Goal: Transaction & Acquisition: Purchase product/service

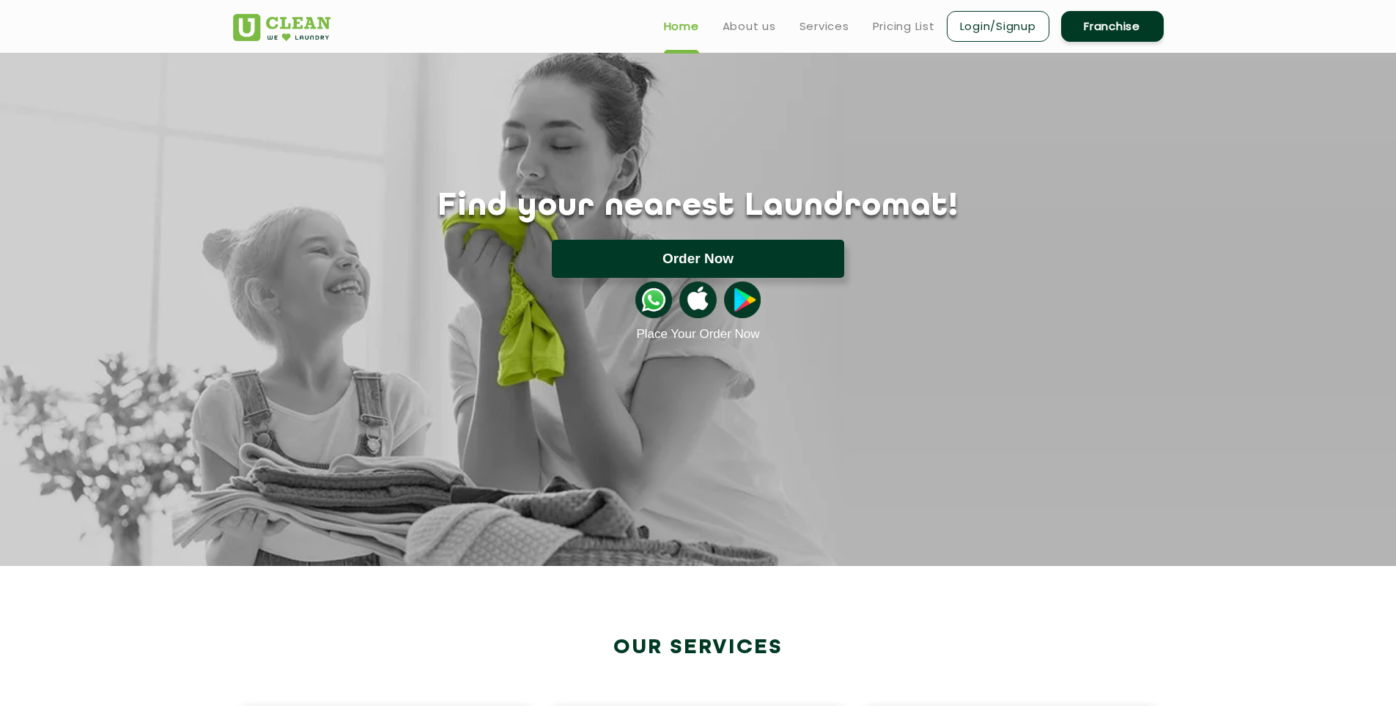
click at [745, 259] on button "Order Now" at bounding box center [698, 259] width 292 height 38
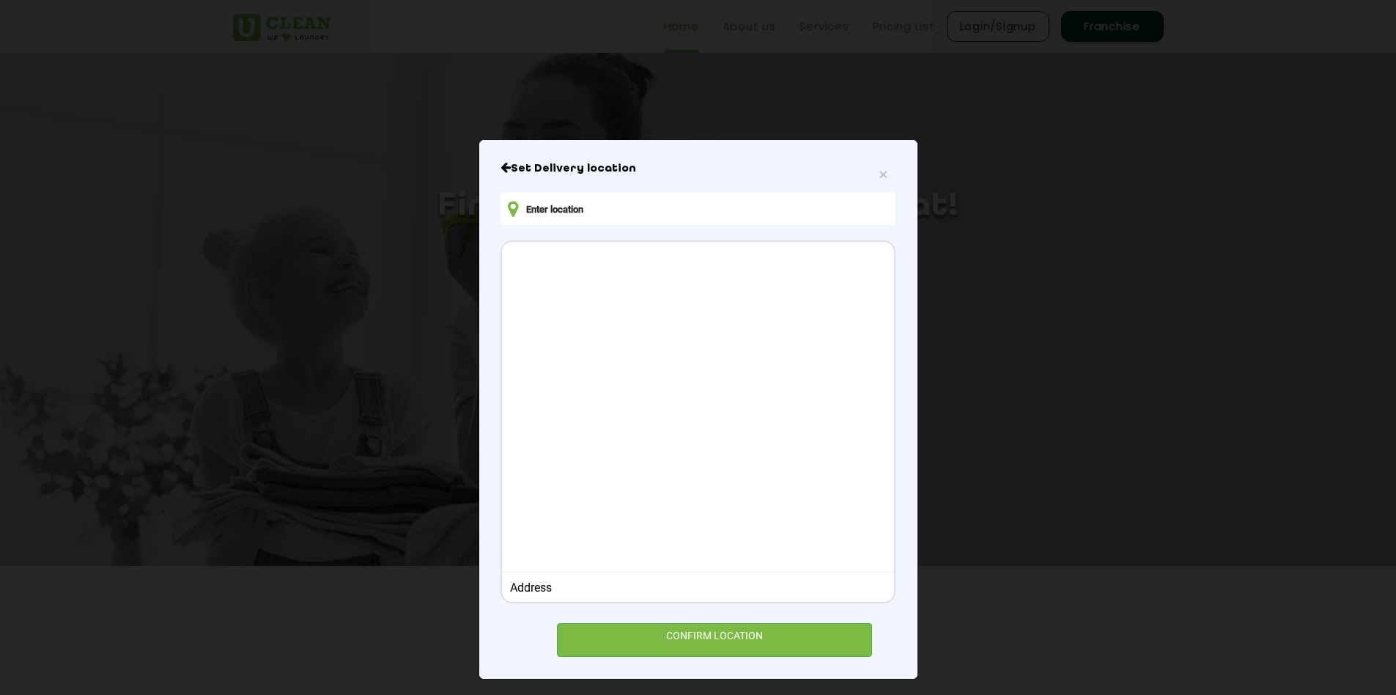
click at [597, 205] on input "text" at bounding box center [698, 208] width 394 height 33
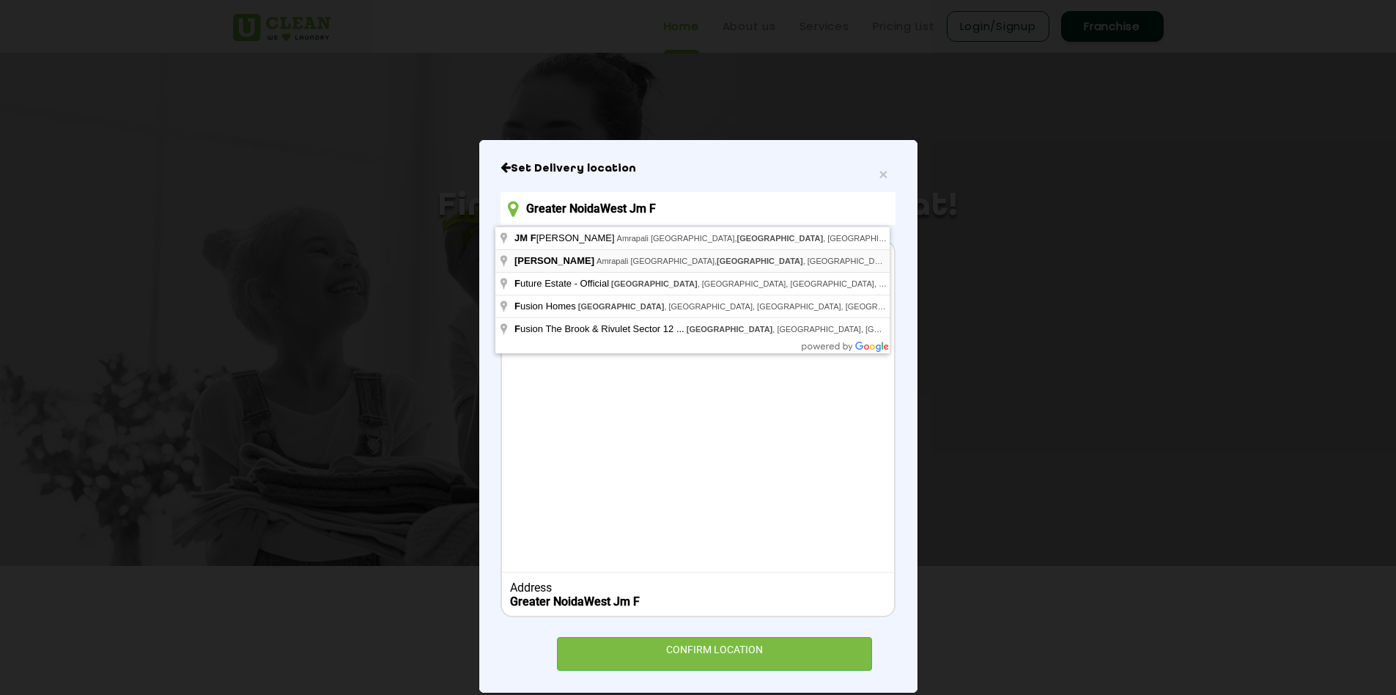
type input "[PERSON_NAME], [GEOGRAPHIC_DATA], [GEOGRAPHIC_DATA], [GEOGRAPHIC_DATA], [GEOGRA…"
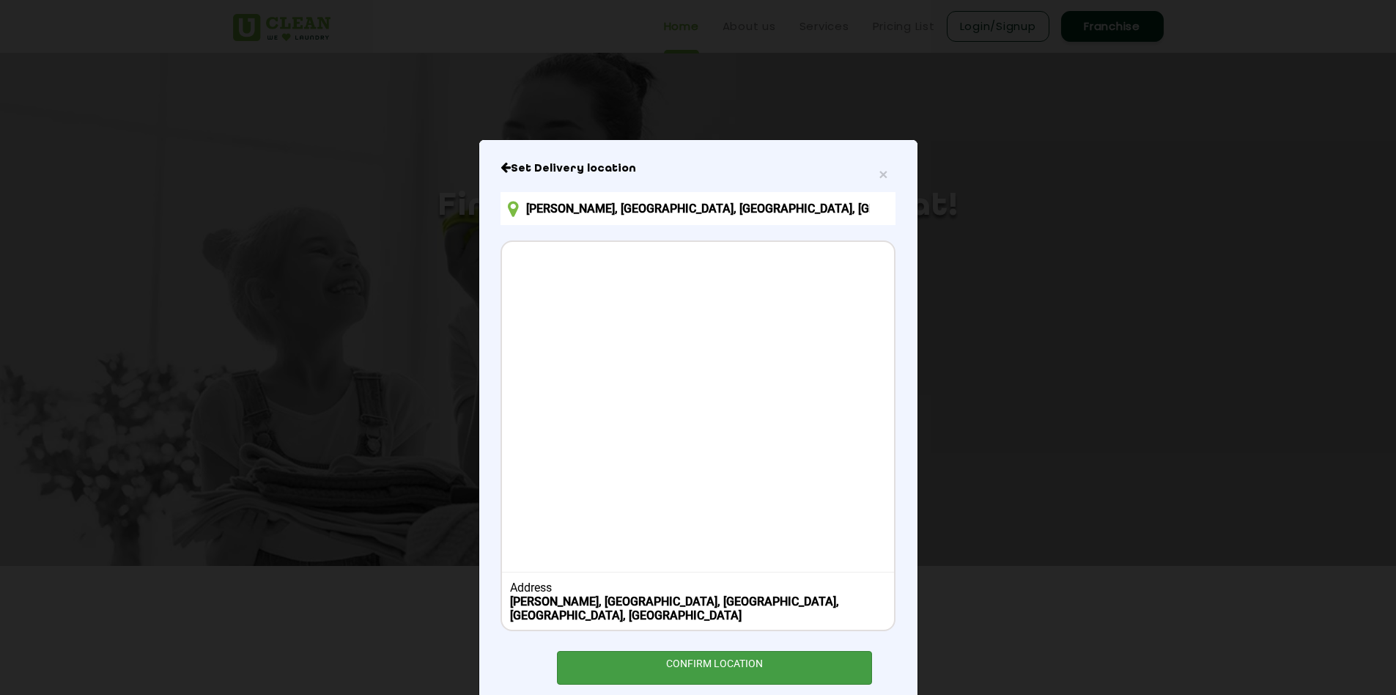
click at [711, 663] on div "CONFIRM LOCATION" at bounding box center [715, 667] width 316 height 33
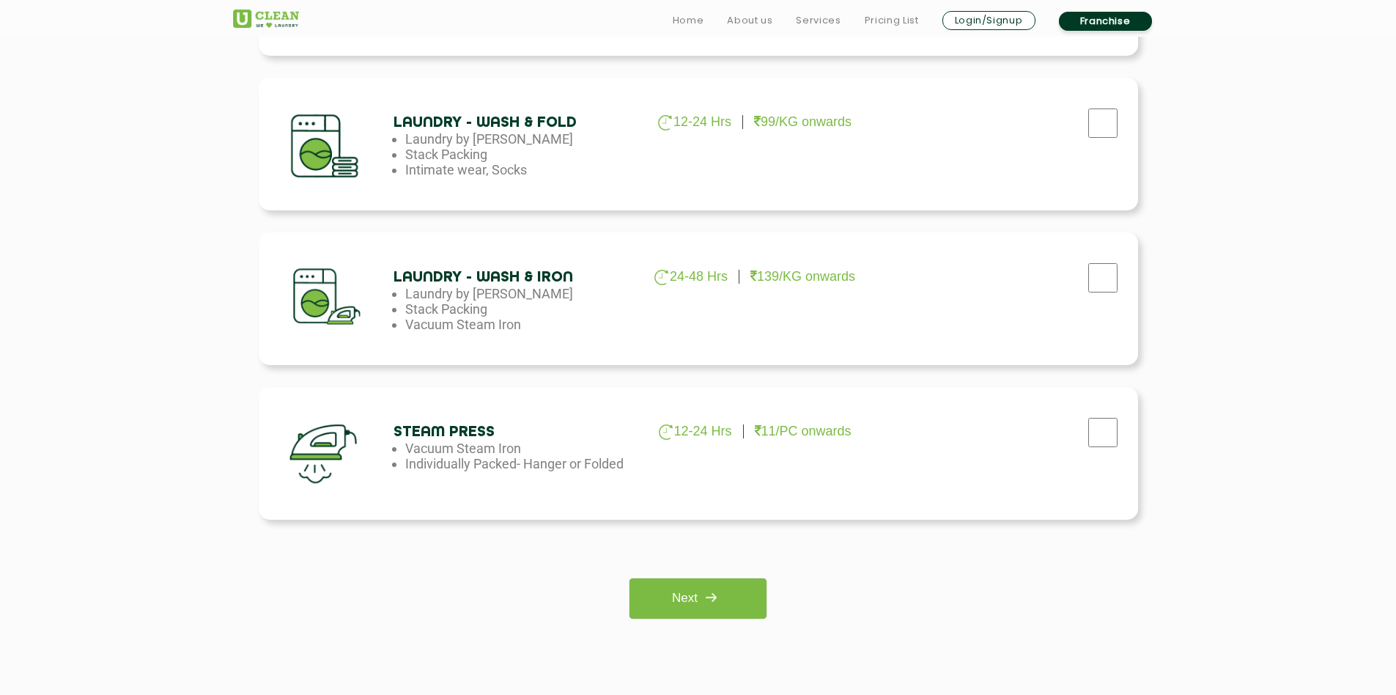
scroll to position [822, 0]
click at [737, 598] on link "Next" at bounding box center [698, 597] width 137 height 40
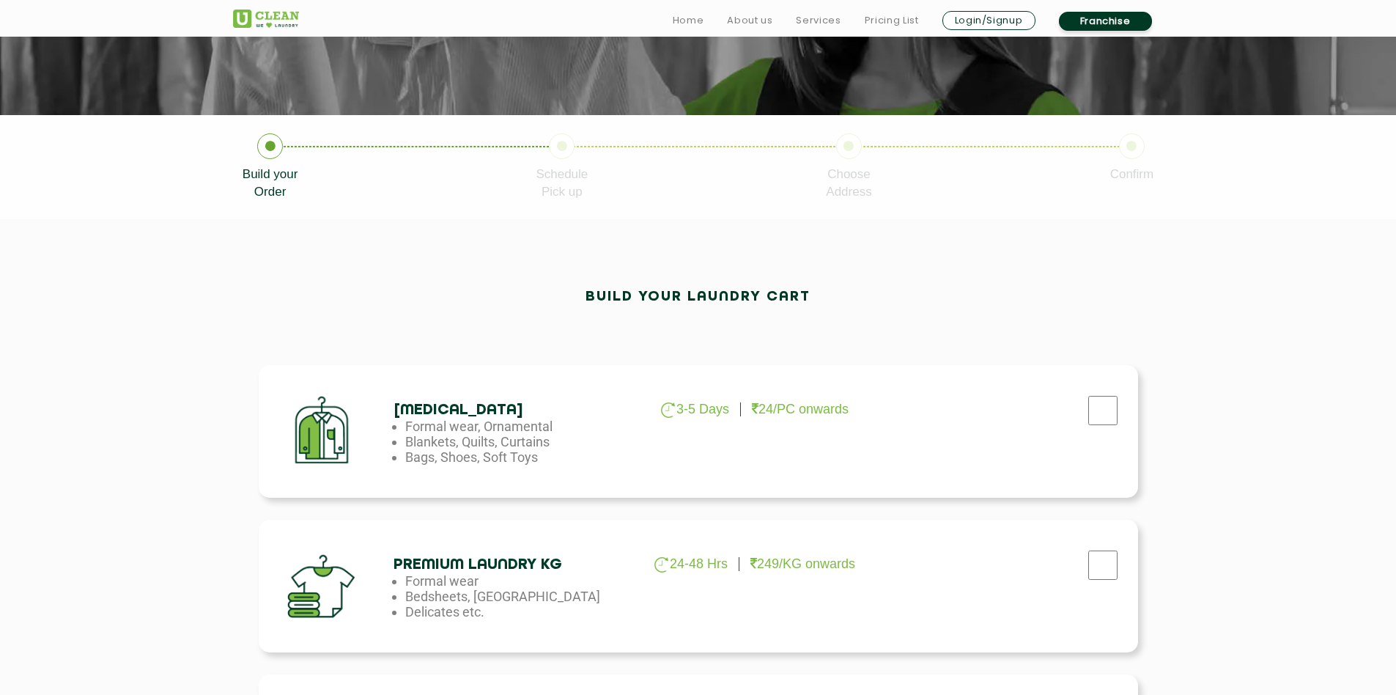
scroll to position [226, 0]
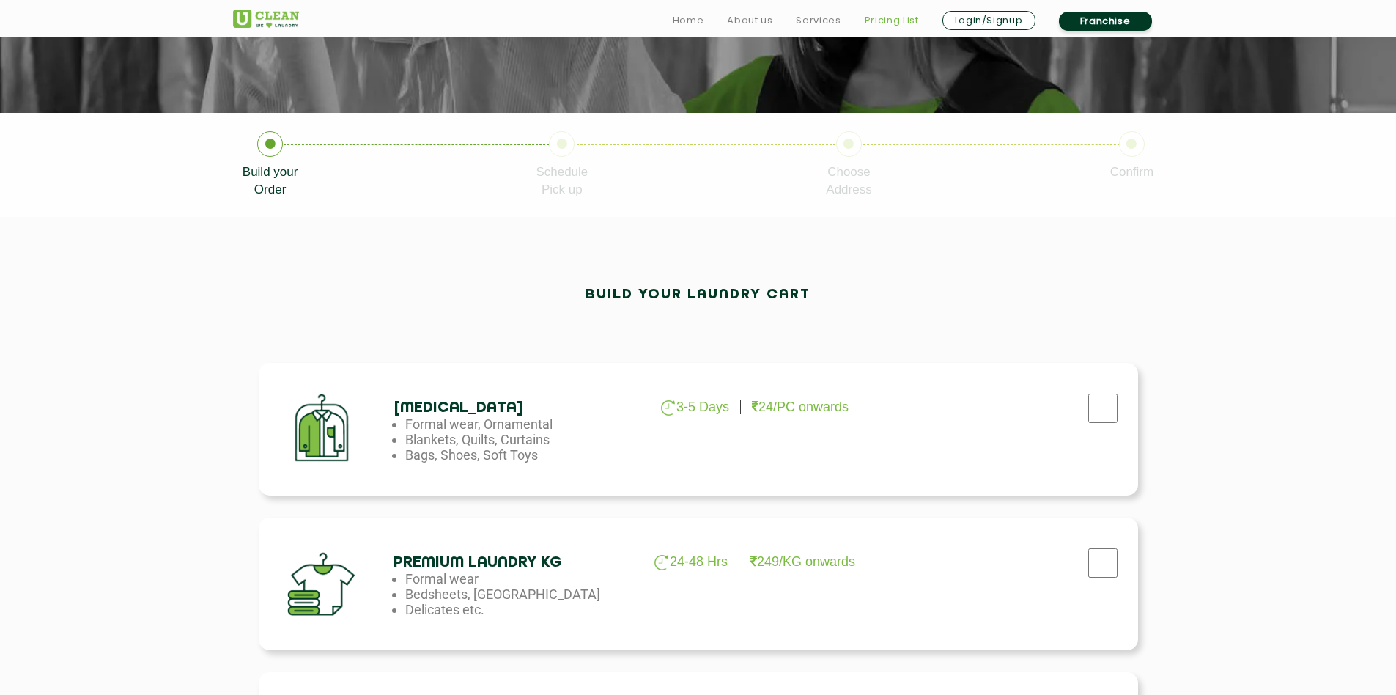
click at [882, 13] on link "Pricing List" at bounding box center [892, 21] width 54 height 18
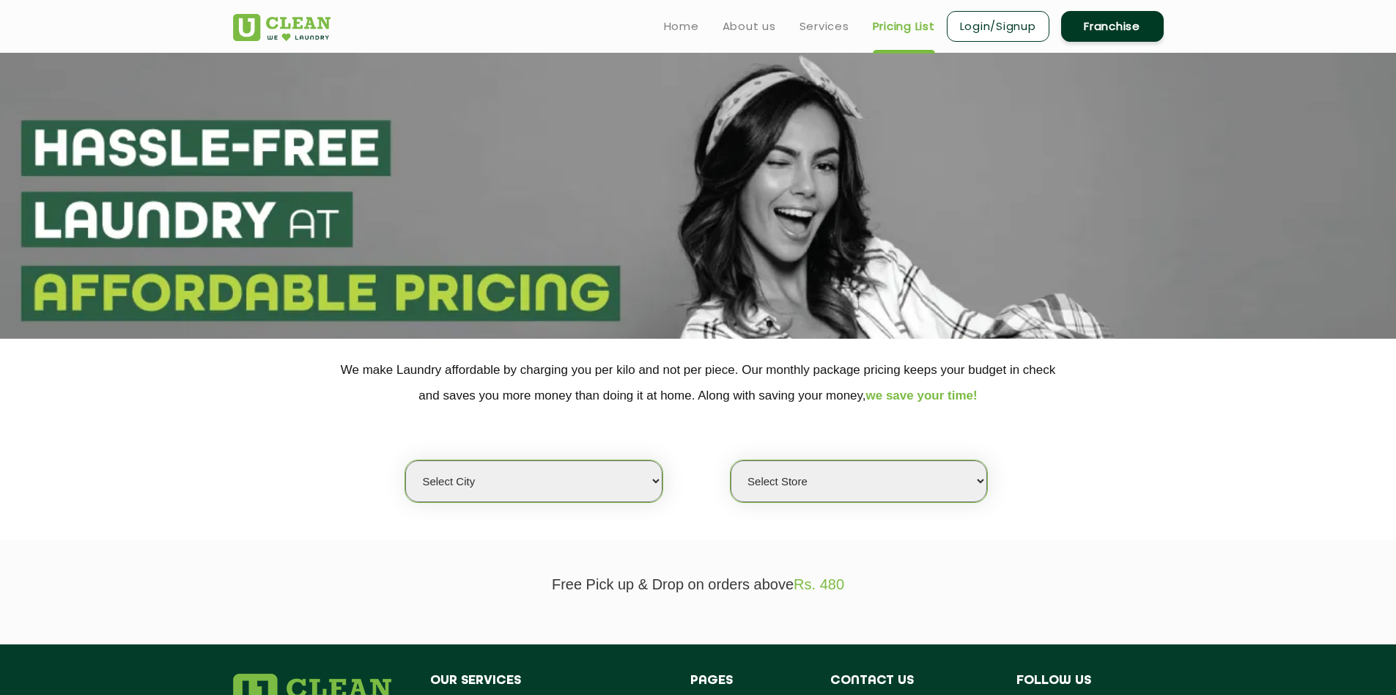
click at [540, 470] on select "Select city [GEOGRAPHIC_DATA] [GEOGRAPHIC_DATA] [GEOGRAPHIC_DATA] [GEOGRAPHIC_D…" at bounding box center [533, 481] width 257 height 42
select select "3"
click at [405, 460] on select "Select city [GEOGRAPHIC_DATA] [GEOGRAPHIC_DATA] [GEOGRAPHIC_DATA] [GEOGRAPHIC_D…" at bounding box center [533, 481] width 257 height 42
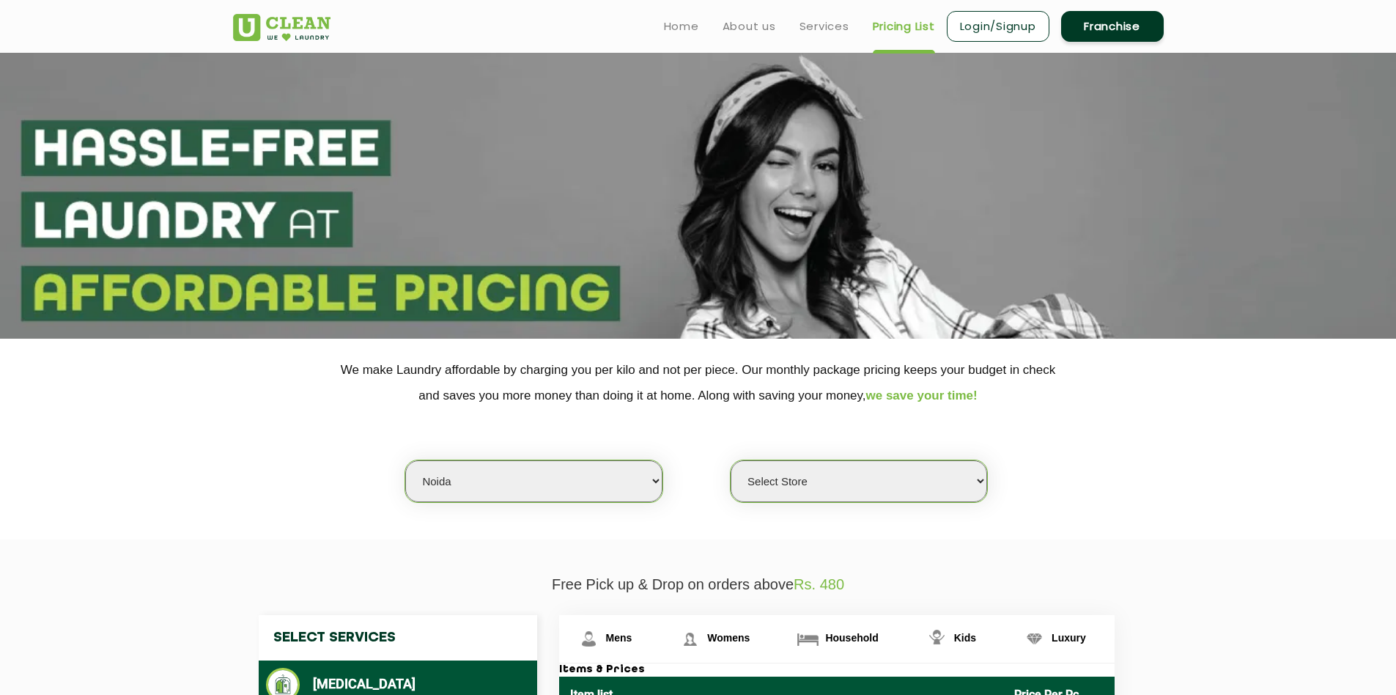
click at [794, 489] on select "Select Store [GEOGRAPHIC_DATA] [GEOGRAPHIC_DATA] [GEOGRAPHIC_DATA] [GEOGRAPHIC_…" at bounding box center [859, 481] width 257 height 42
select select "420"
click at [731, 460] on select "Select Store [GEOGRAPHIC_DATA] [GEOGRAPHIC_DATA] [GEOGRAPHIC_DATA] [GEOGRAPHIC_…" at bounding box center [859, 481] width 257 height 42
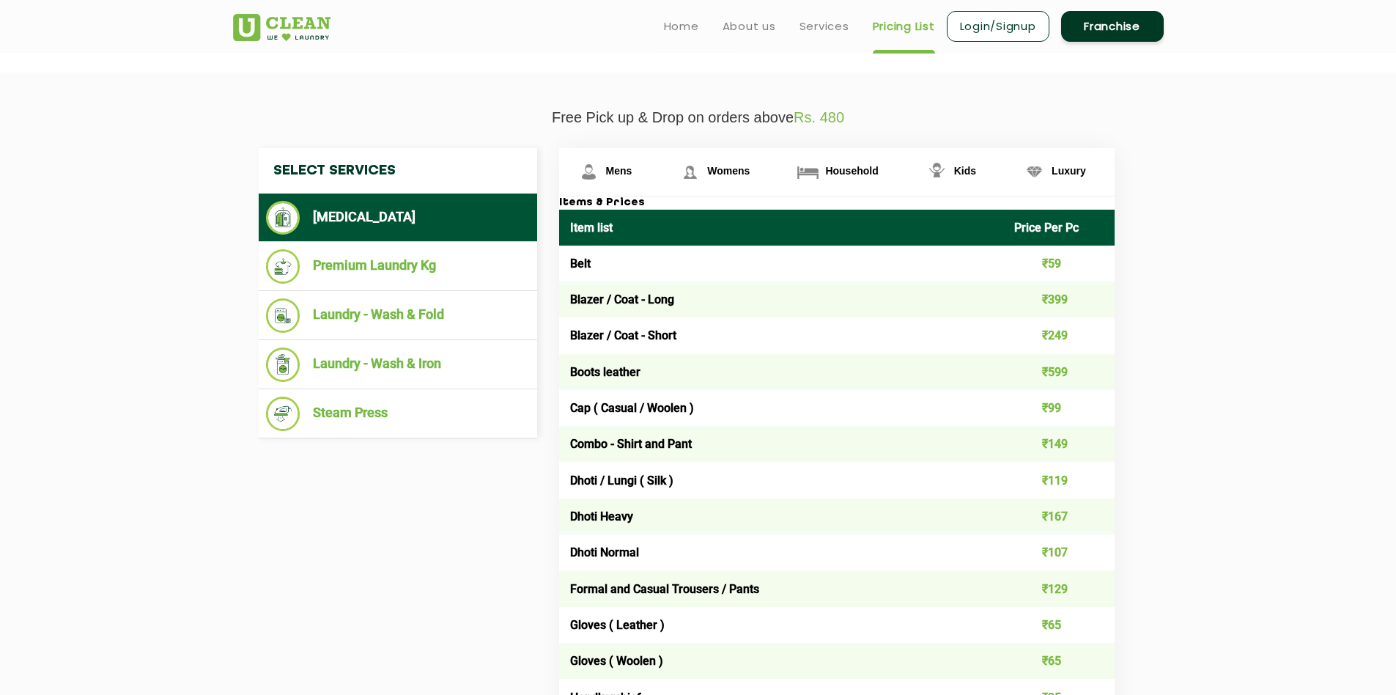
scroll to position [430, 0]
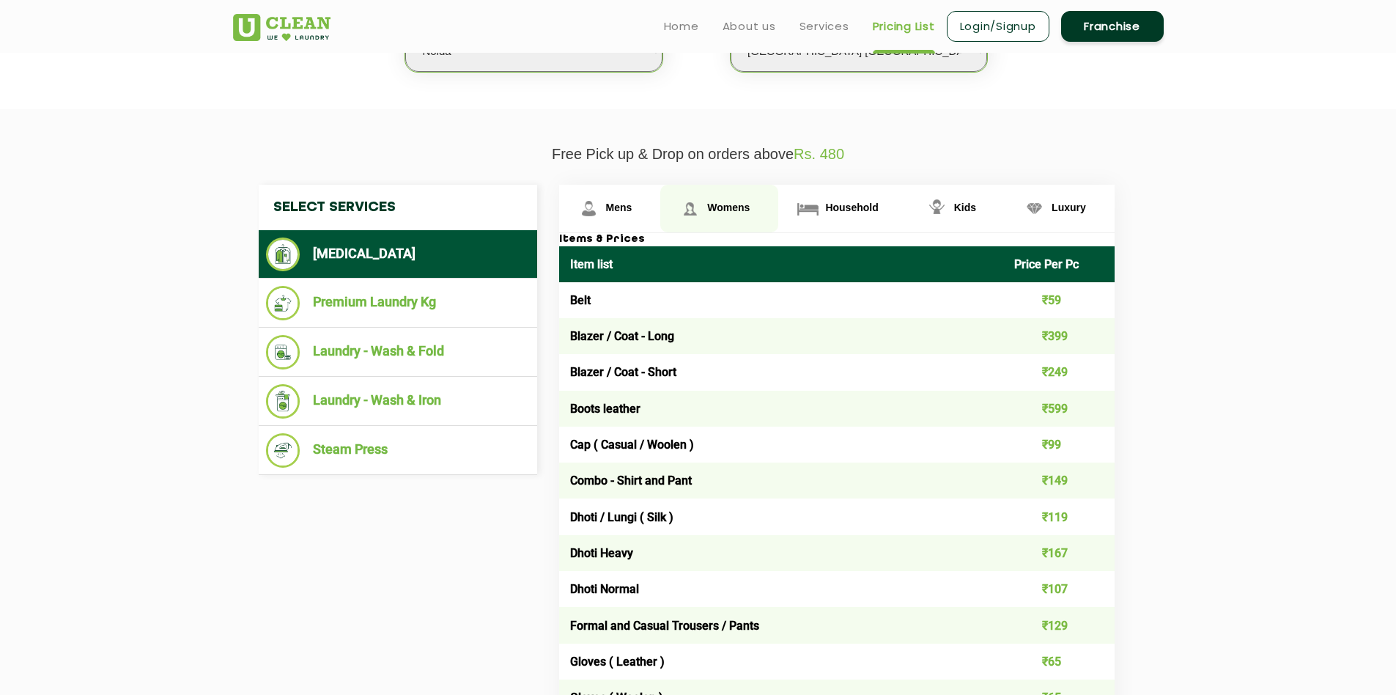
click at [745, 207] on span "Womens" at bounding box center [728, 208] width 43 height 12
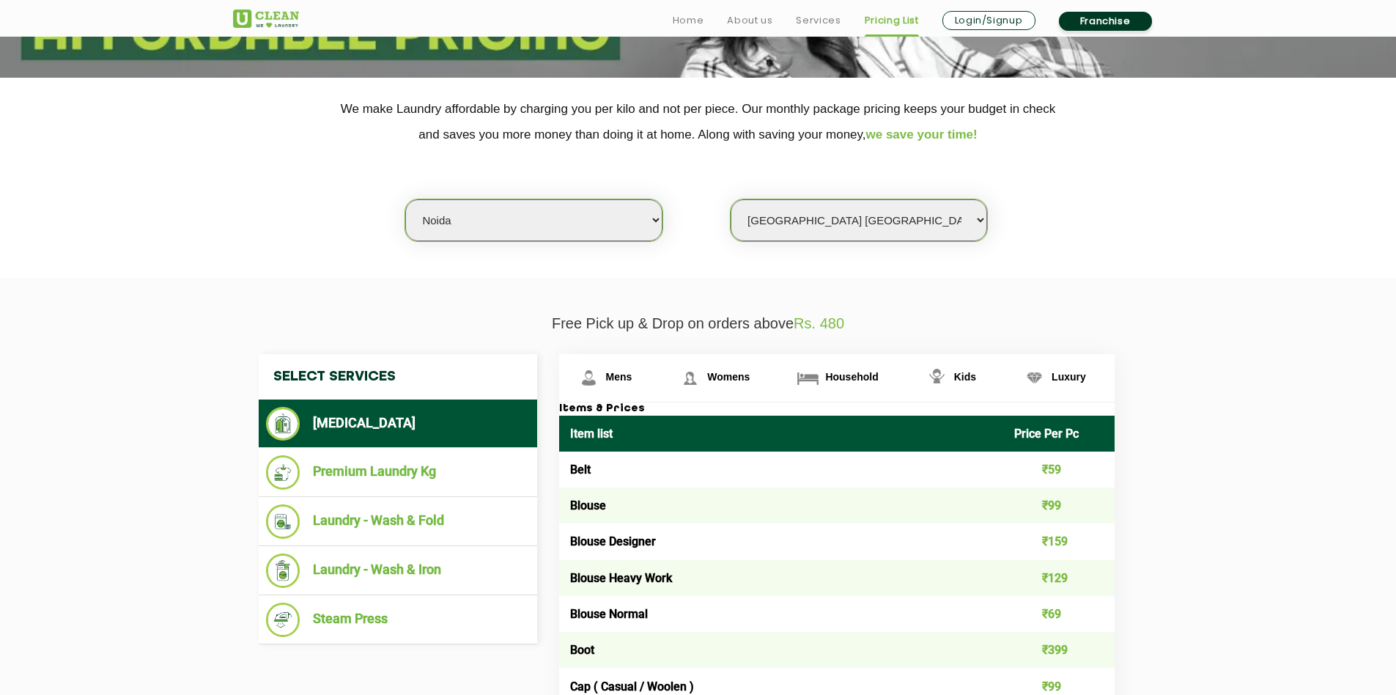
scroll to position [293, 0]
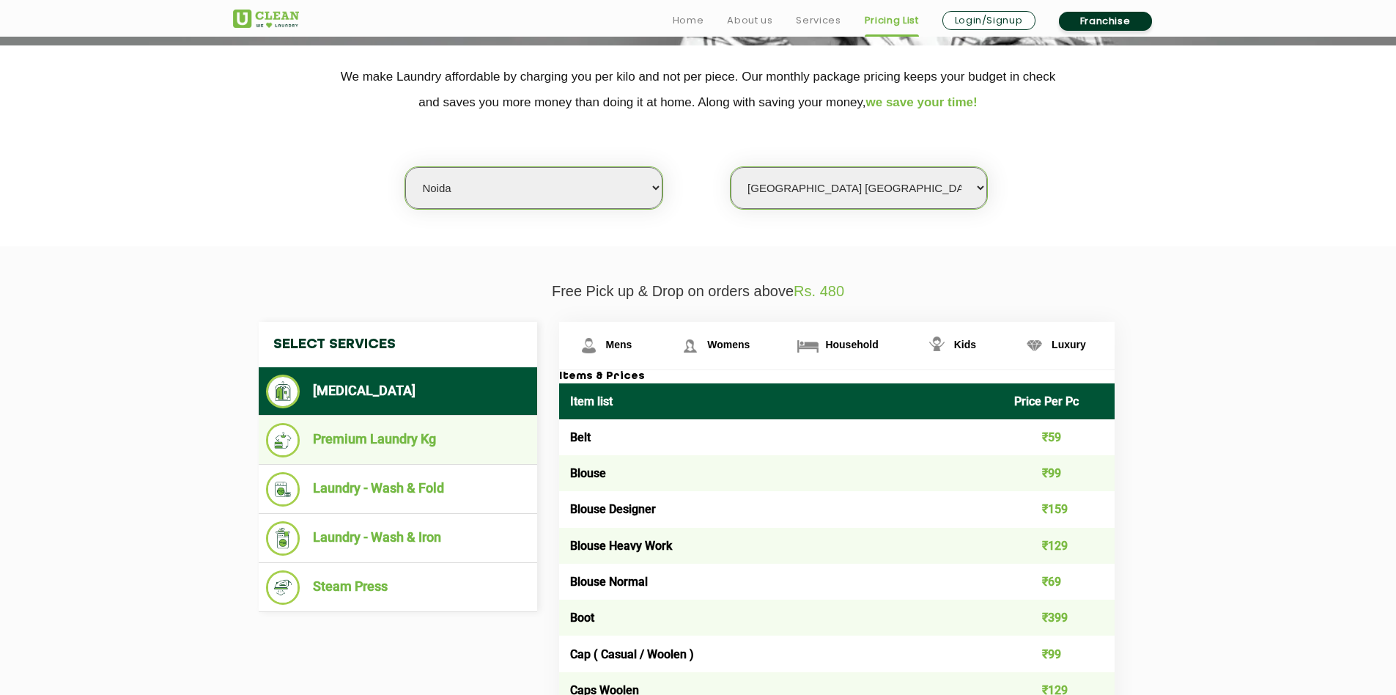
click at [453, 436] on li "Premium Laundry Kg" at bounding box center [398, 440] width 264 height 34
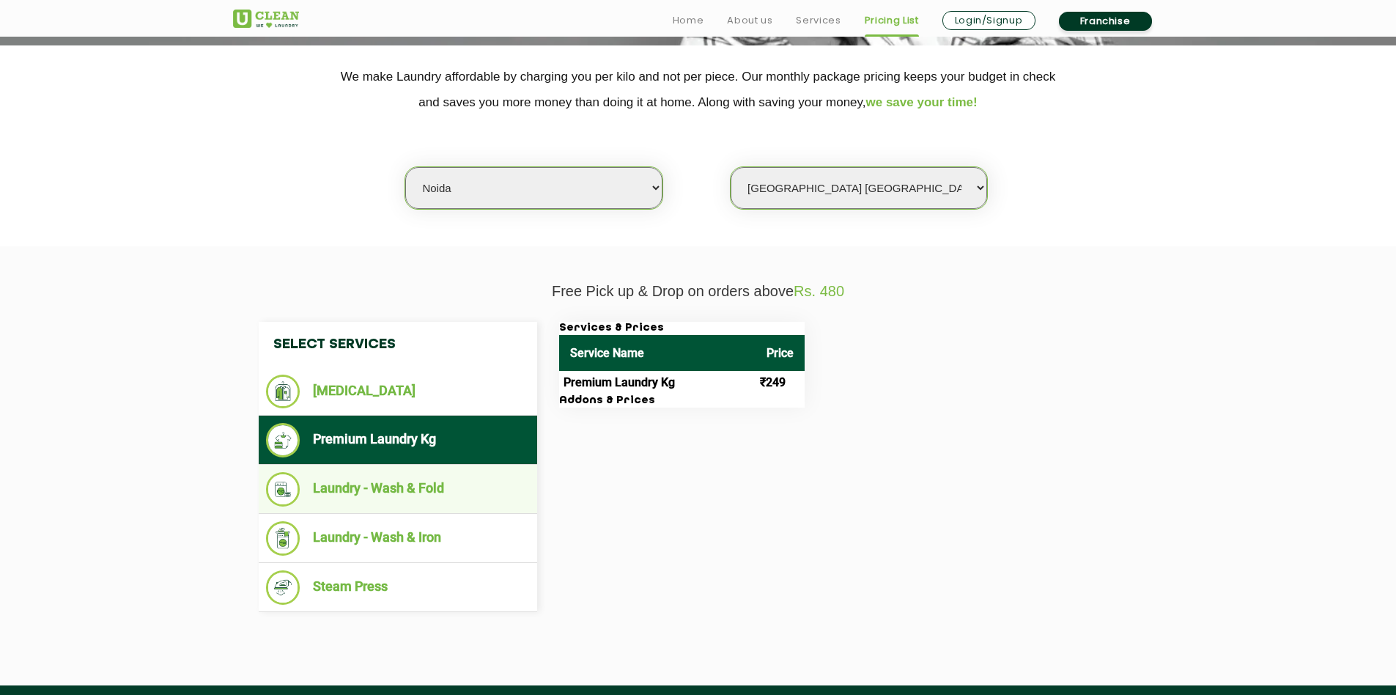
click at [479, 490] on li "Laundry - Wash & Fold" at bounding box center [398, 489] width 264 height 34
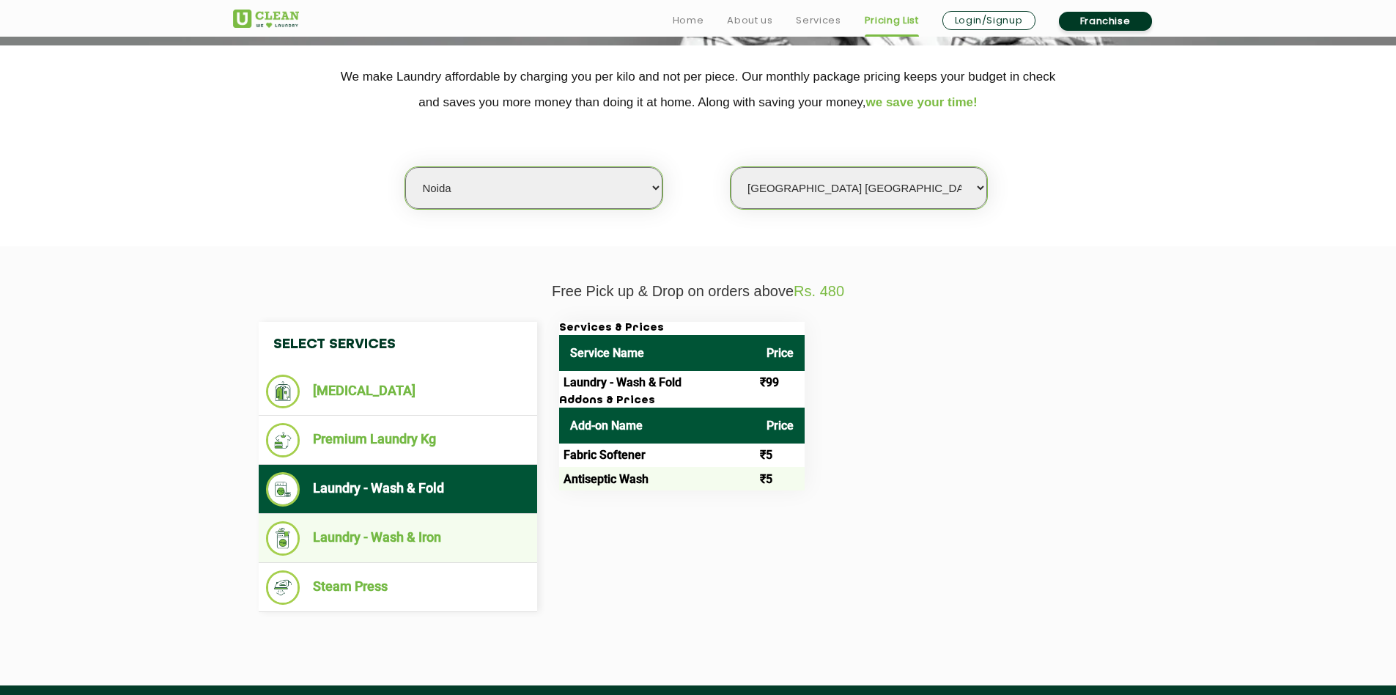
click at [460, 538] on li "Laundry - Wash & Iron" at bounding box center [398, 538] width 264 height 34
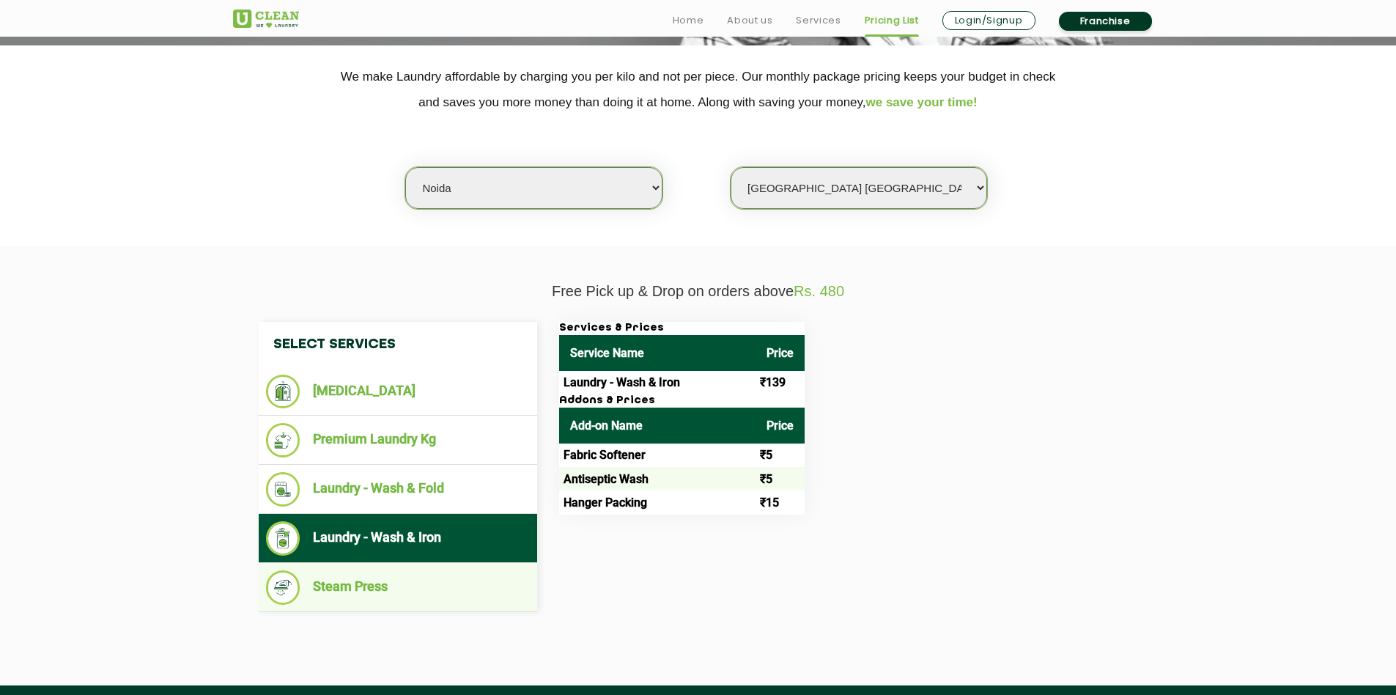
click at [452, 596] on li "Steam Press" at bounding box center [398, 587] width 264 height 34
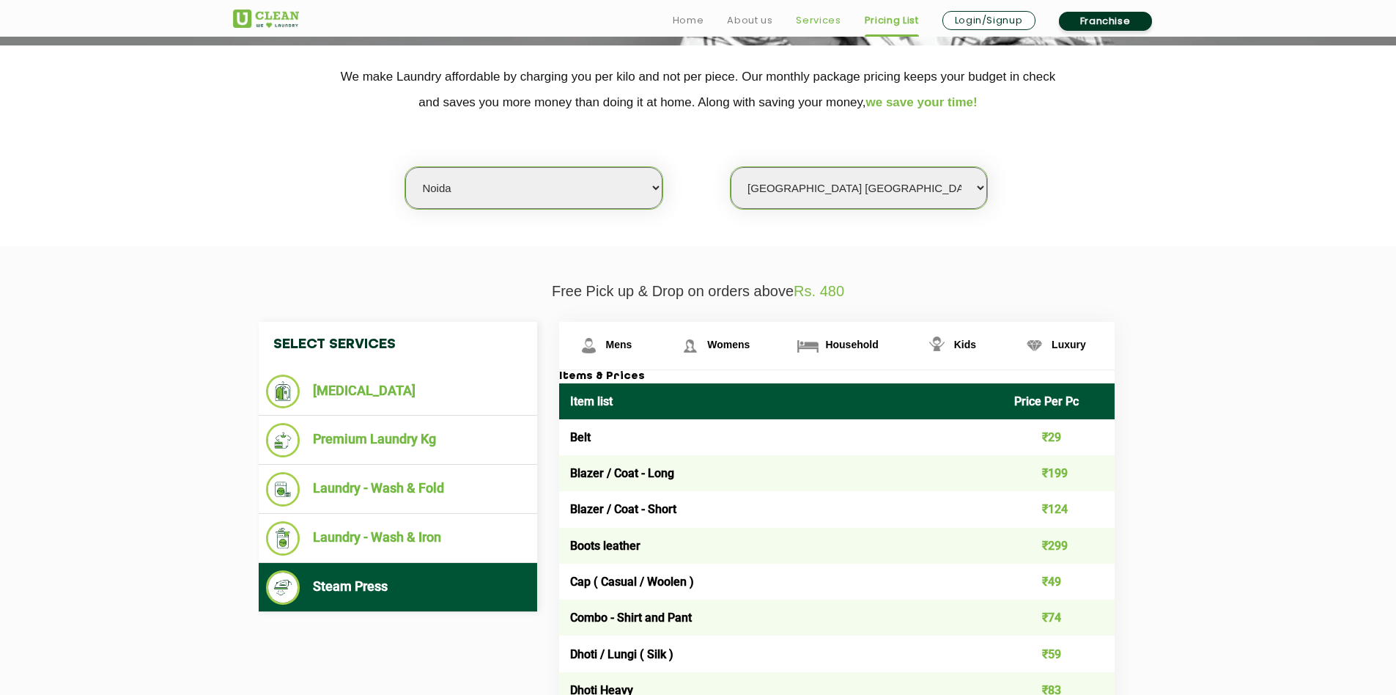
click at [821, 23] on link "Services" at bounding box center [818, 21] width 45 height 18
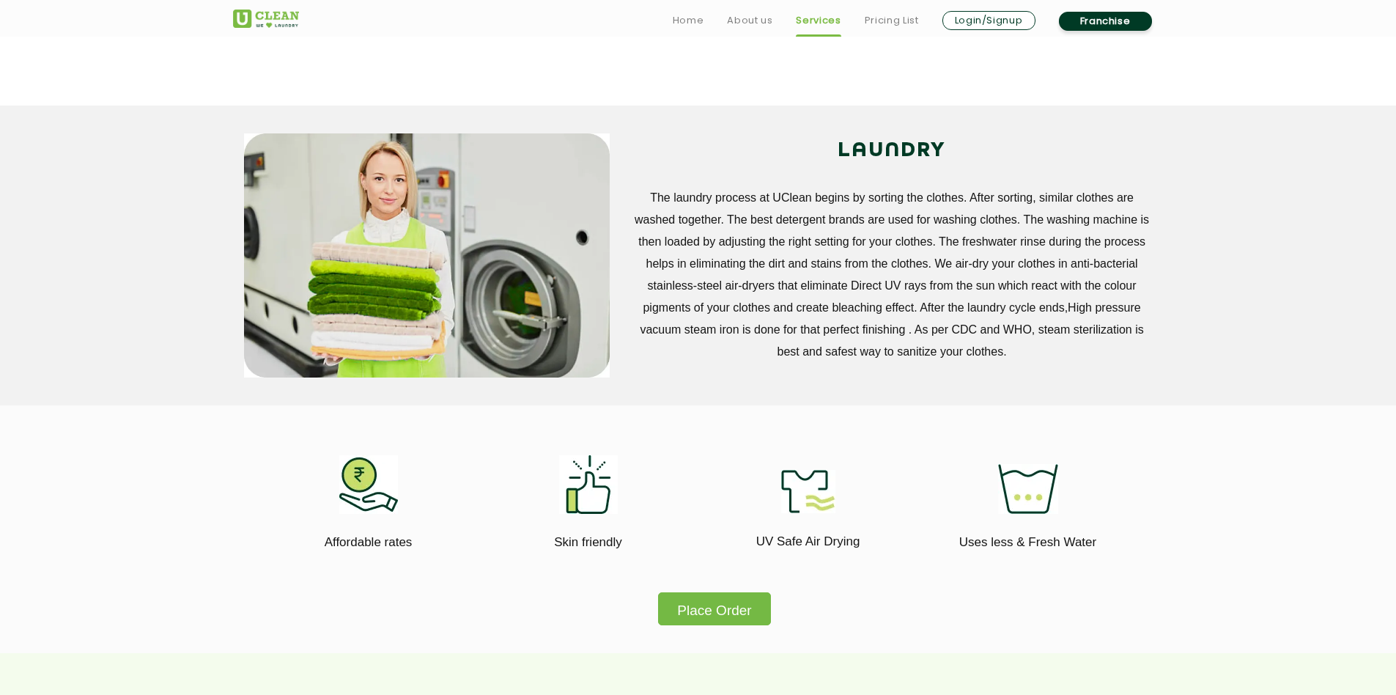
scroll to position [516, 0]
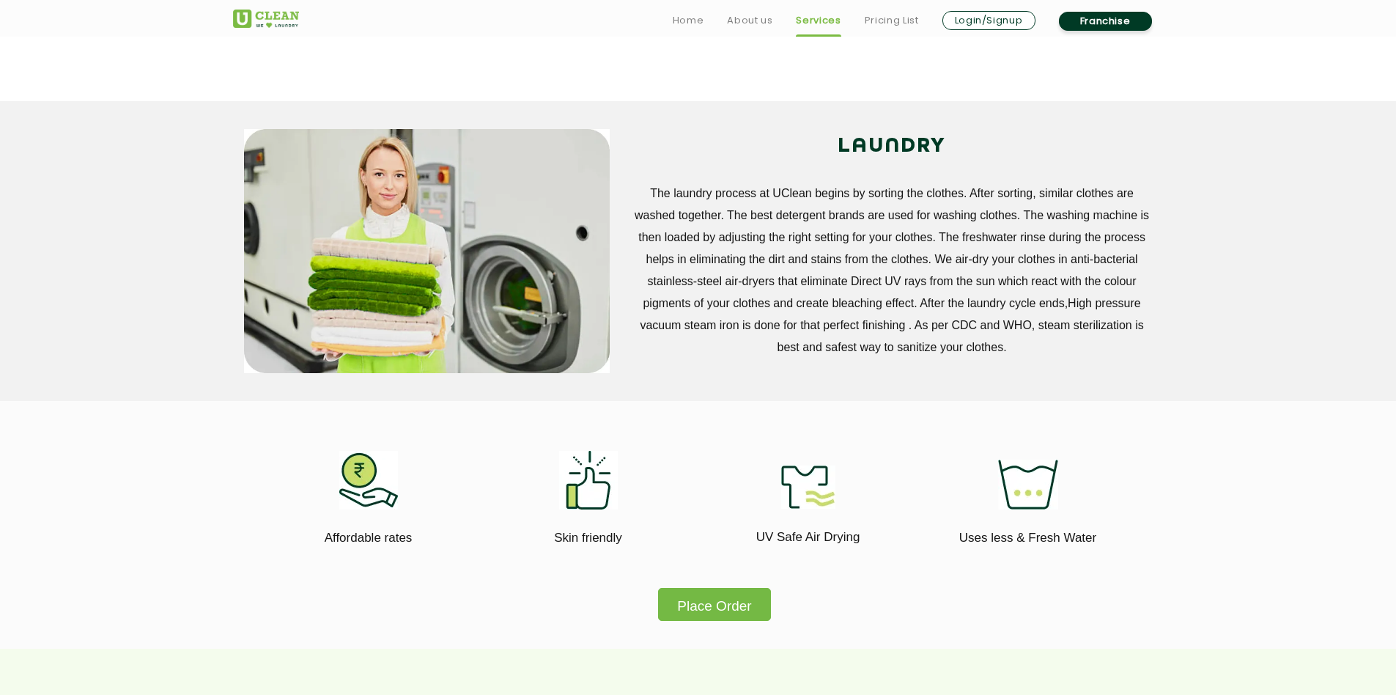
click at [707, 603] on button "Place Order" at bounding box center [714, 604] width 112 height 33
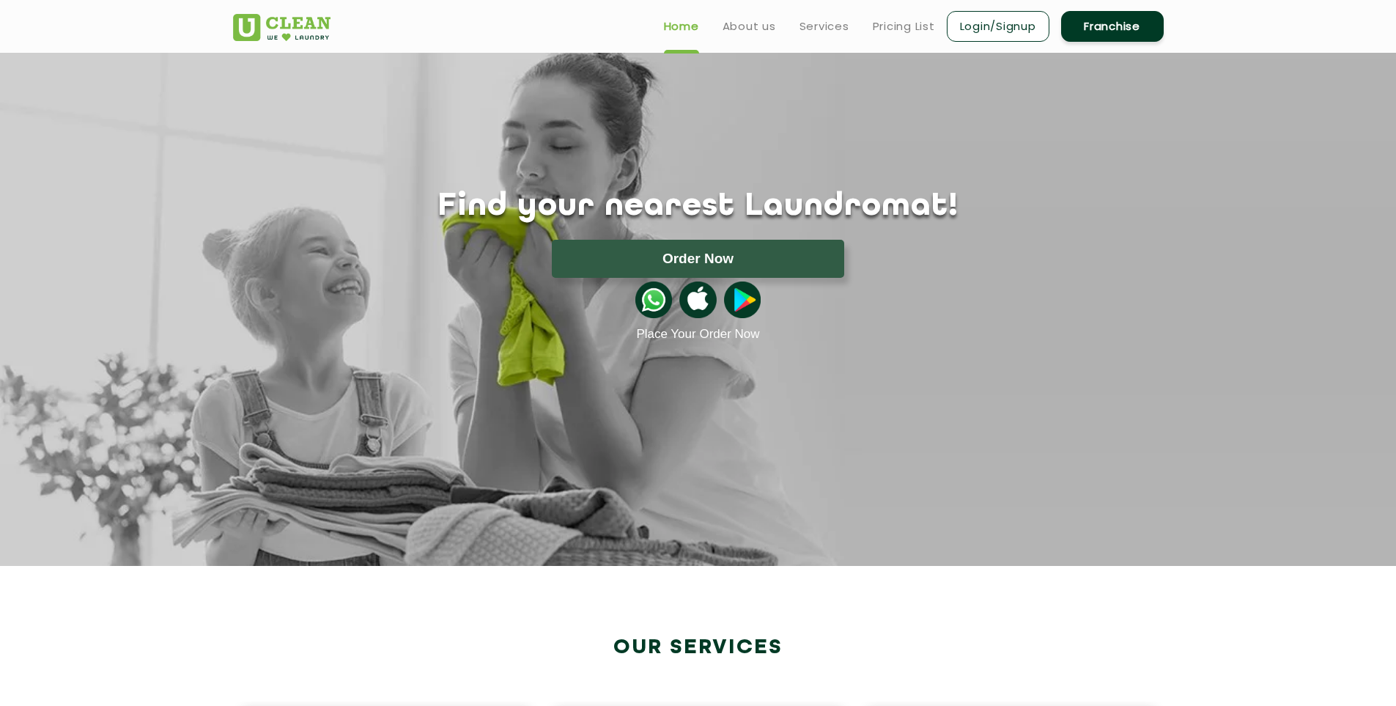
drag, startPoint x: 1395, startPoint y: 54, endPoint x: 1396, endPoint y: 92, distance: 37.4
click at [1396, 92] on html "Home About us Services Pricing List Login/Signup Franchise Home About us Franch…" at bounding box center [698, 353] width 1396 height 706
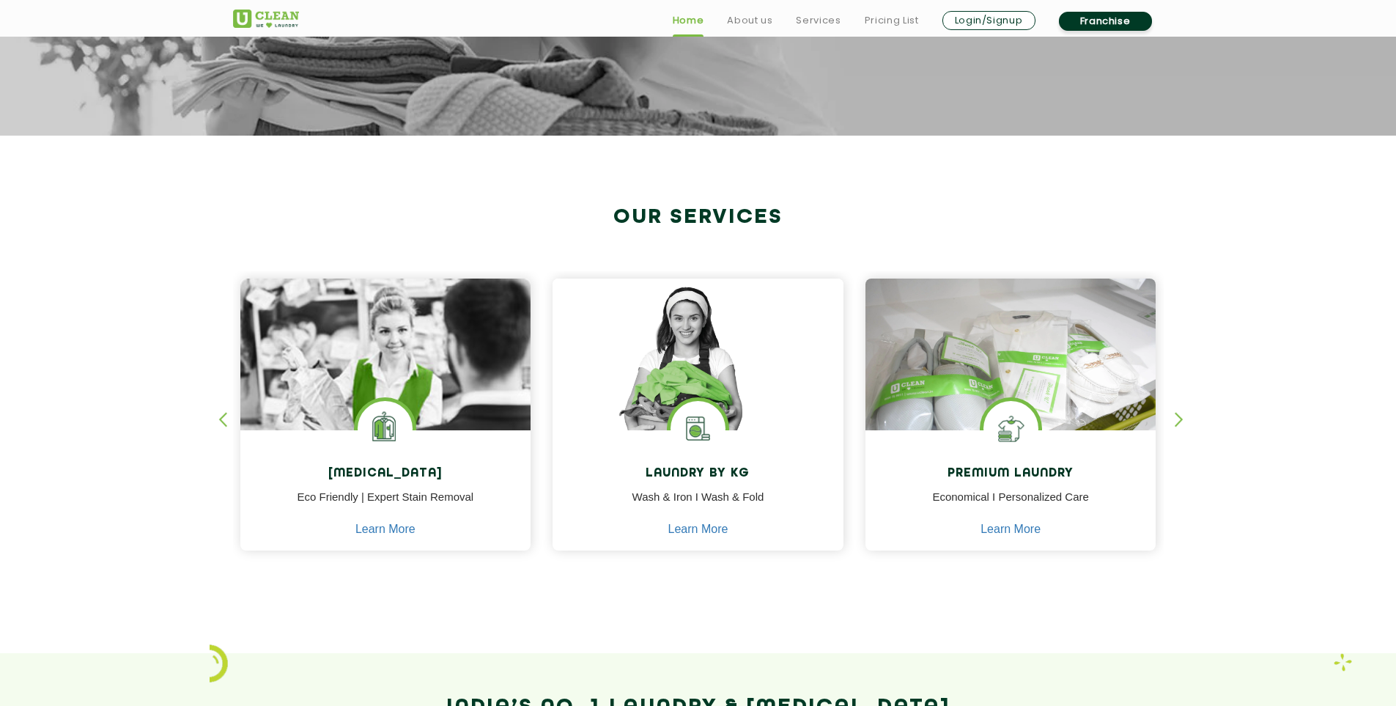
scroll to position [435, 0]
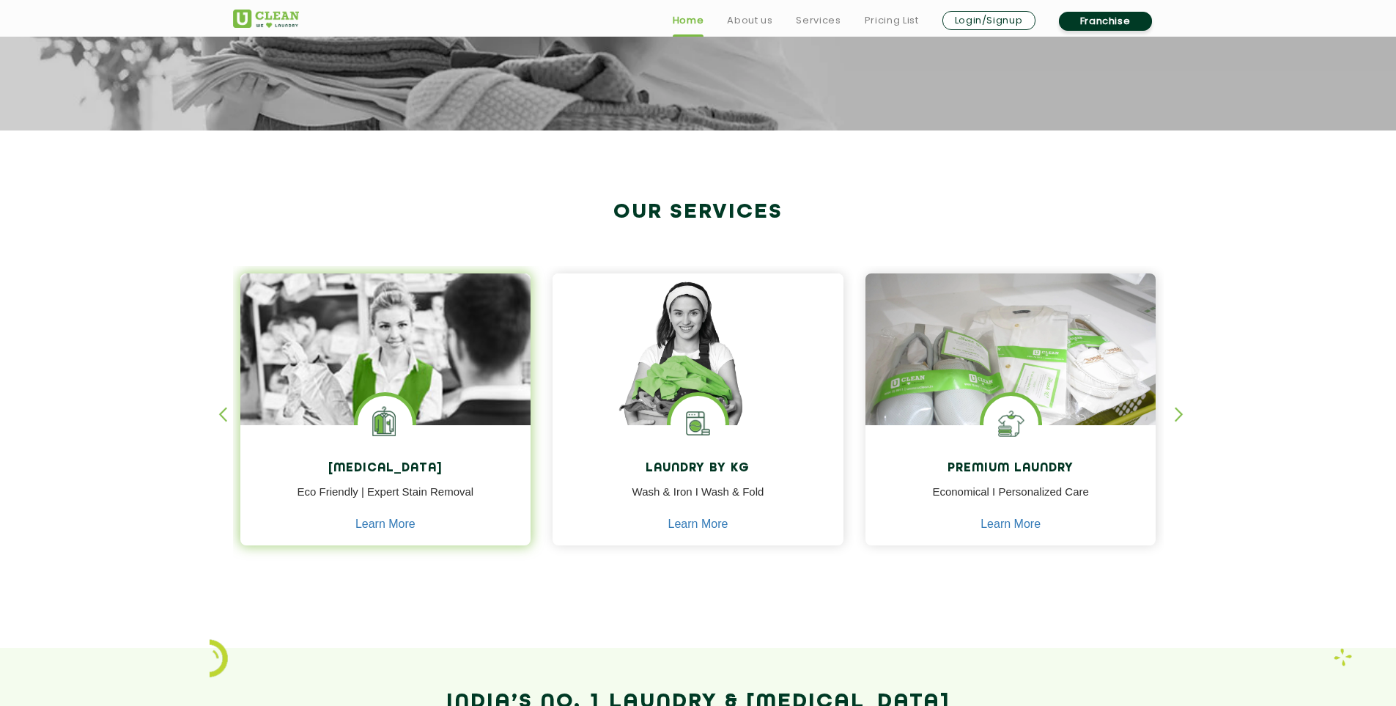
click at [375, 423] on img at bounding box center [385, 423] width 55 height 55
click at [424, 325] on img at bounding box center [385, 390] width 291 height 234
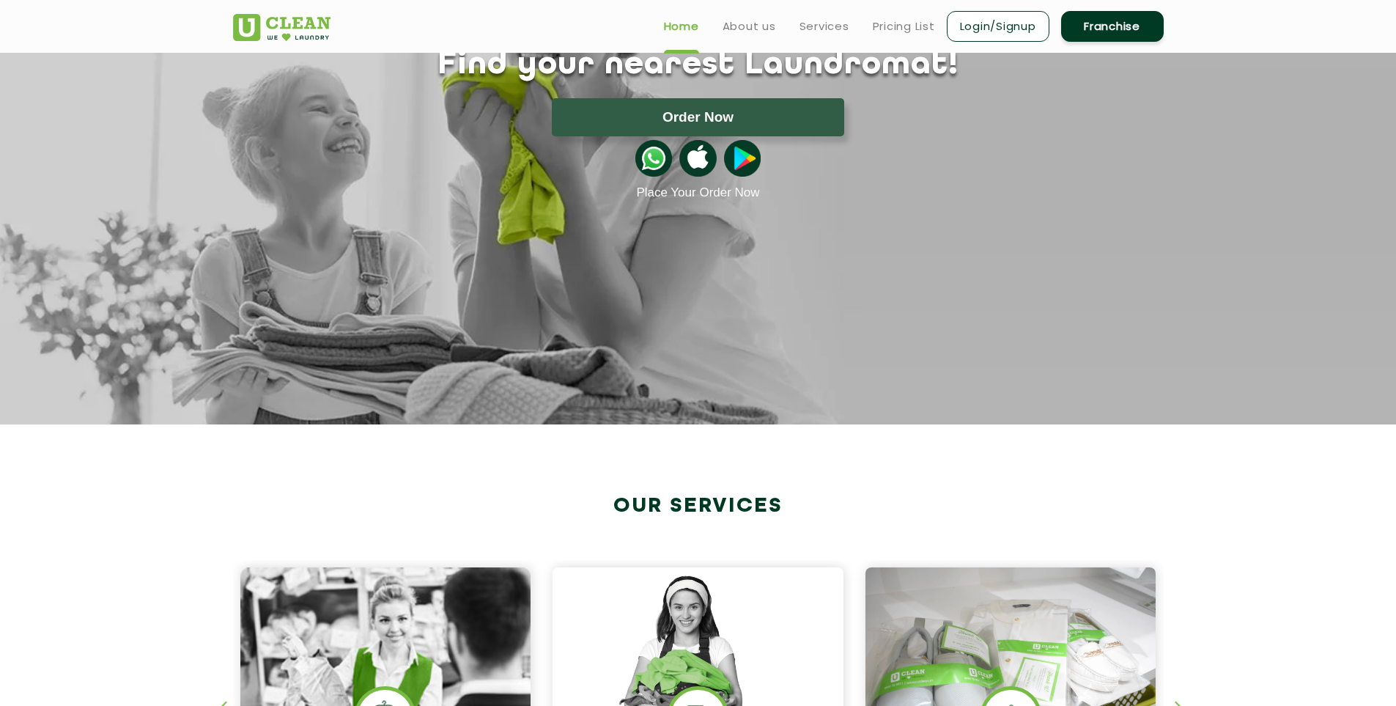
scroll to position [0, 0]
